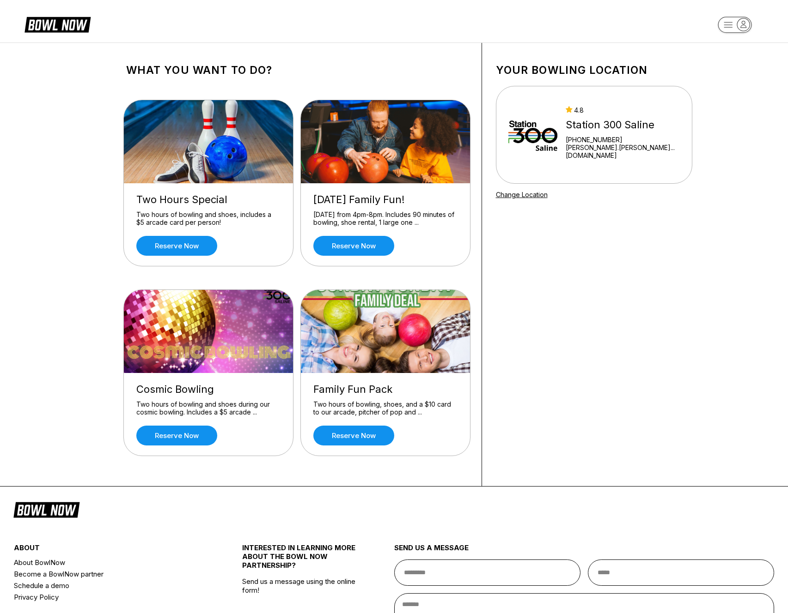
click at [334, 18] on header at bounding box center [394, 21] width 788 height 43
